Goal: Task Accomplishment & Management: Use online tool/utility

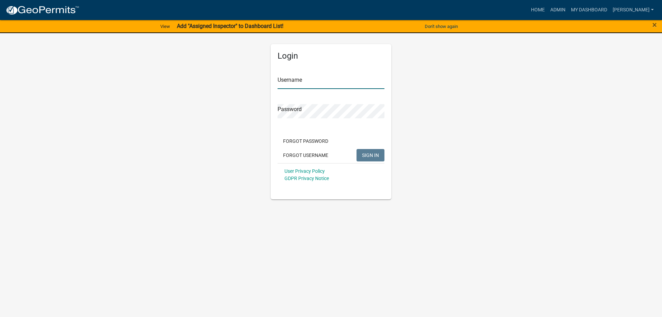
type input "[PERSON_NAME]"
click at [370, 155] on span "SIGN IN" at bounding box center [370, 155] width 17 height 6
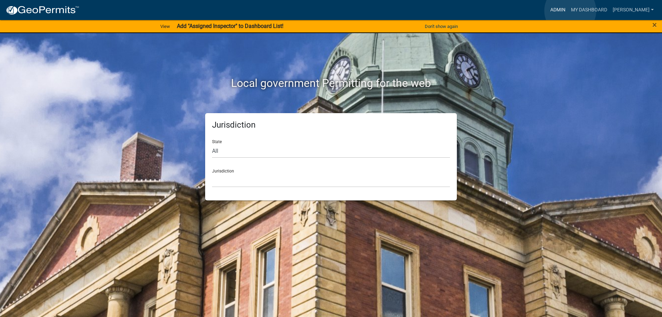
click at [569, 11] on link "Admin" at bounding box center [558, 9] width 21 height 13
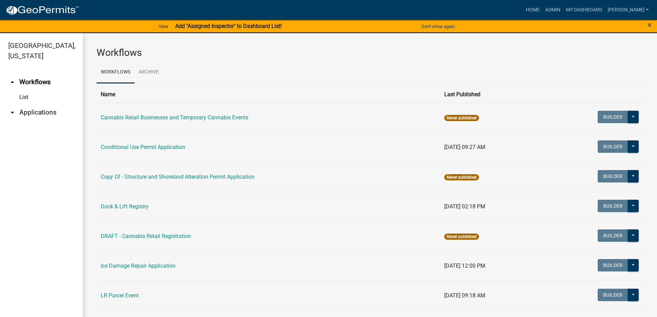
click at [41, 110] on link "arrow_drop_down Applications" at bounding box center [41, 112] width 83 height 17
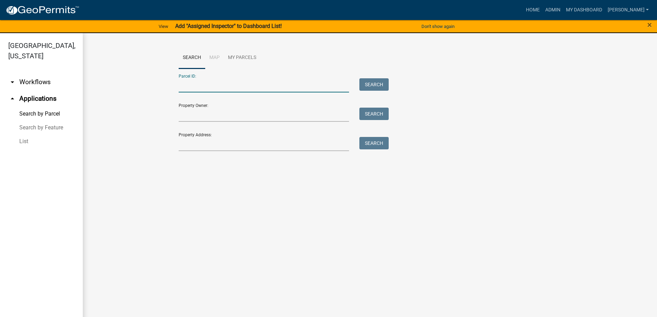
drag, startPoint x: 203, startPoint y: 87, endPoint x: 404, endPoint y: 102, distance: 201.7
click at [203, 87] on input "Parcel ID:" at bounding box center [264, 85] width 171 height 14
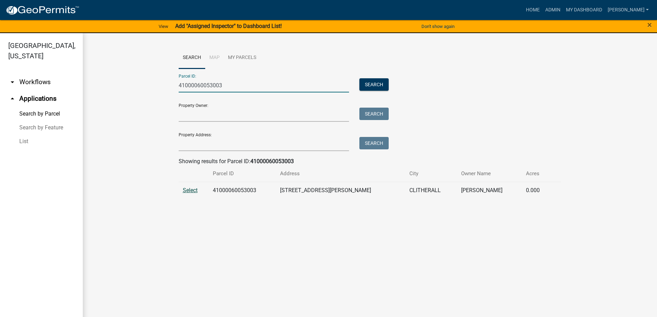
type input "41000060053003"
click at [188, 191] on span "Select" at bounding box center [190, 190] width 15 height 7
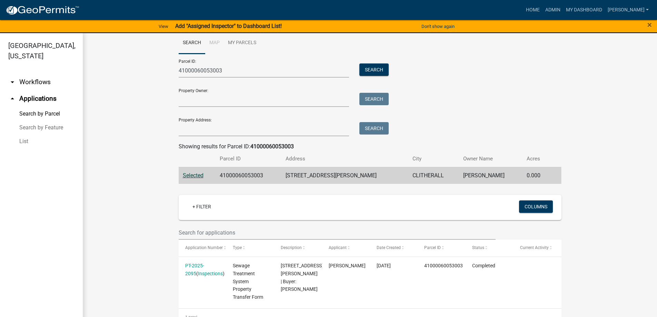
scroll to position [29, 0]
